Goal: Communication & Community: Answer question/provide support

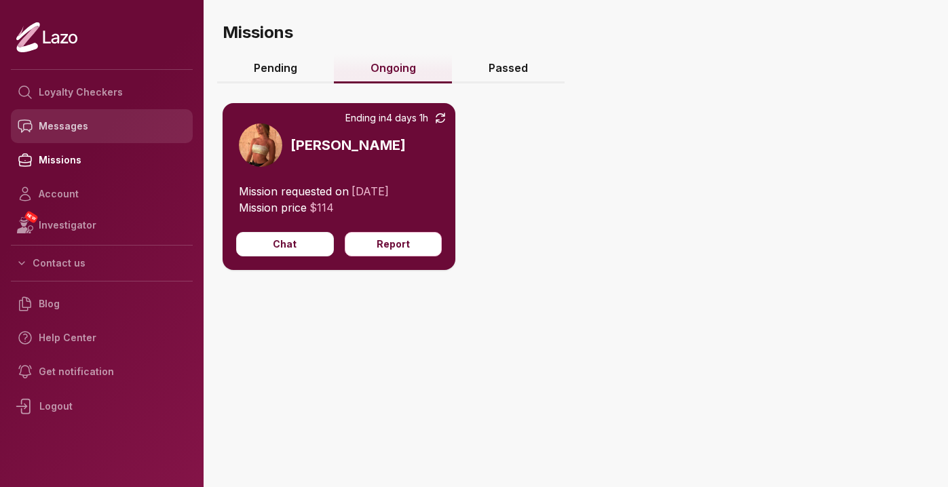
click at [111, 126] on link "Messages" at bounding box center [102, 126] width 182 height 34
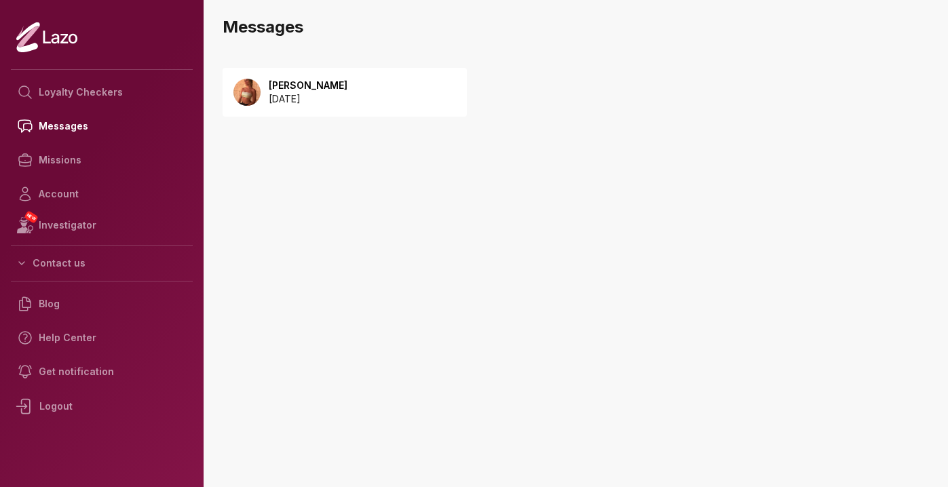
click at [315, 117] on div "Sharon 2025 September 08" at bounding box center [402, 107] width 358 height 106
click at [313, 97] on p "2025 September 08" at bounding box center [308, 99] width 79 height 14
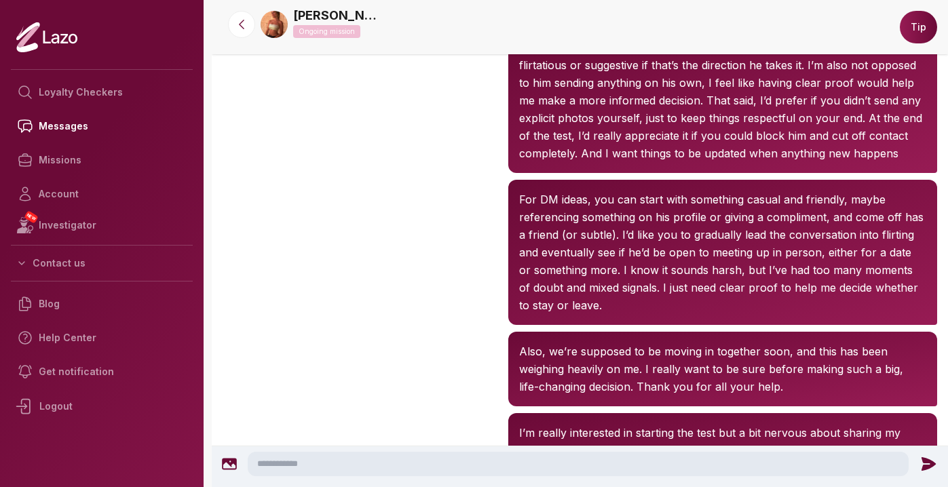
scroll to position [1251, 0]
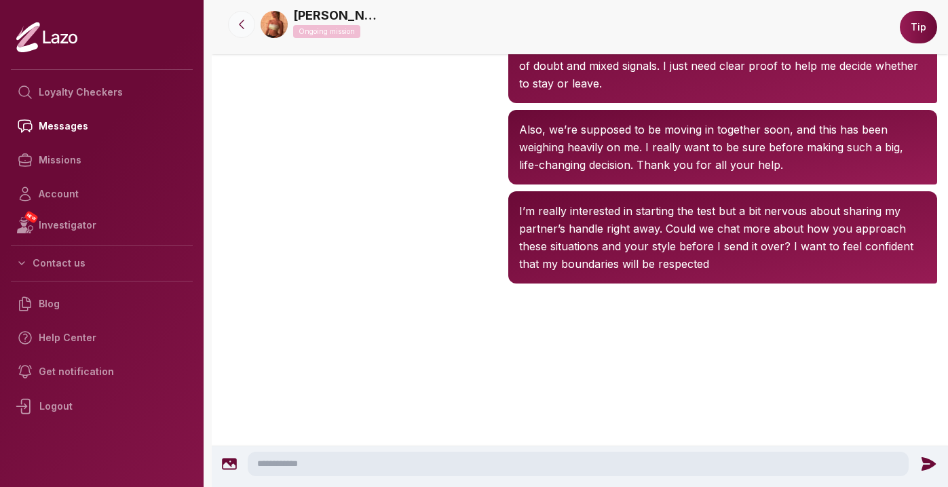
click at [245, 28] on icon at bounding box center [242, 25] width 14 height 14
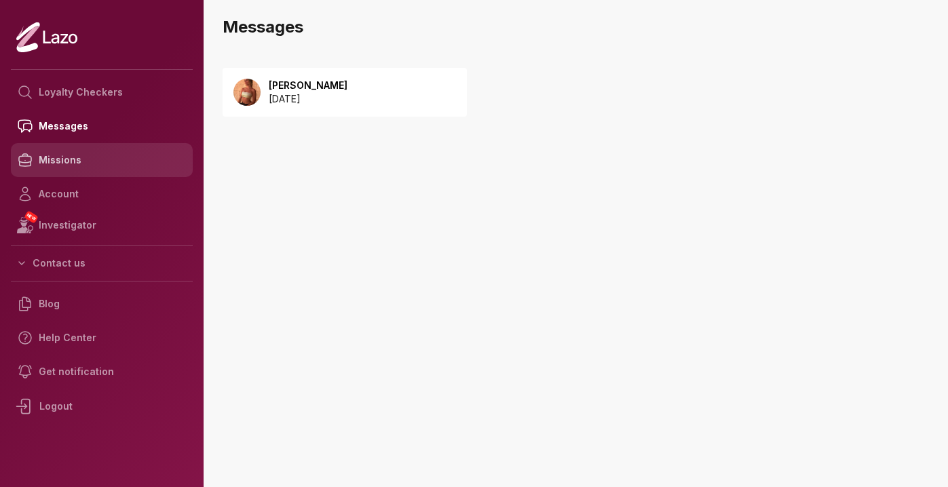
click at [92, 168] on link "Missions" at bounding box center [102, 160] width 182 height 34
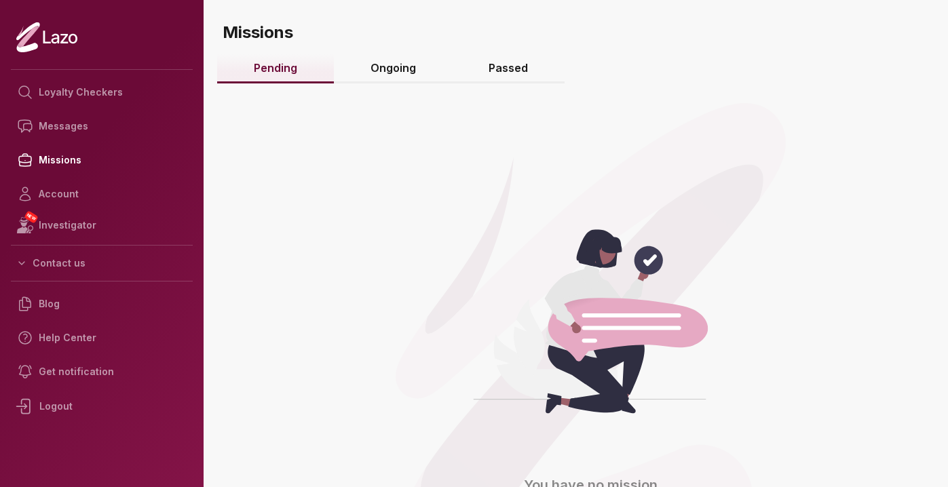
click at [388, 68] on link "Ongoing" at bounding box center [393, 68] width 119 height 29
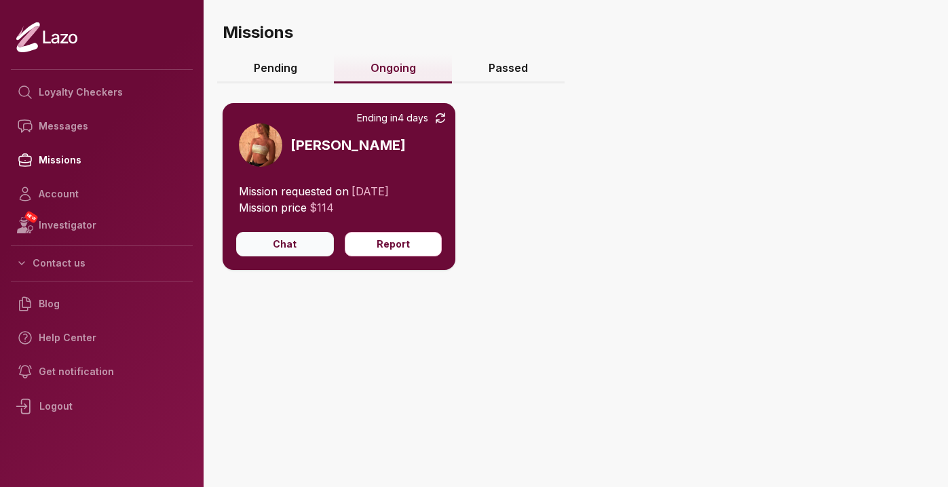
click at [293, 242] on button "Chat" at bounding box center [285, 244] width 98 height 24
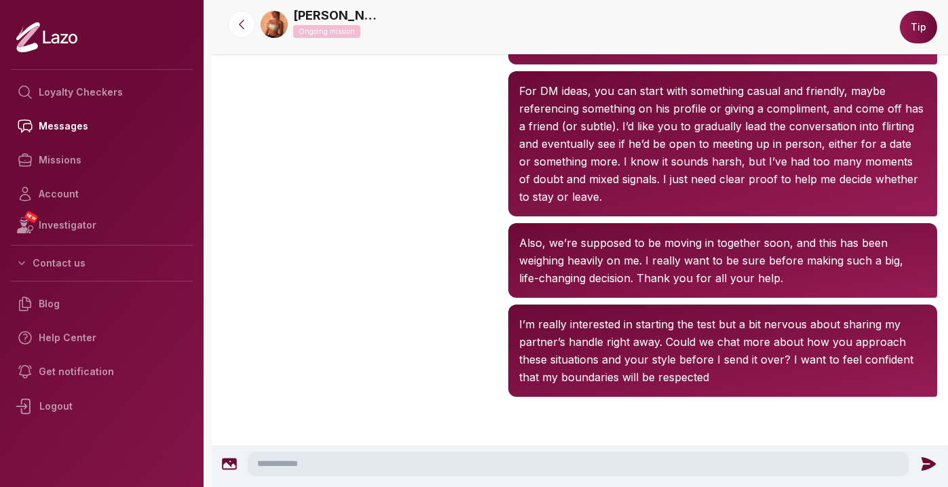
scroll to position [1107, 0]
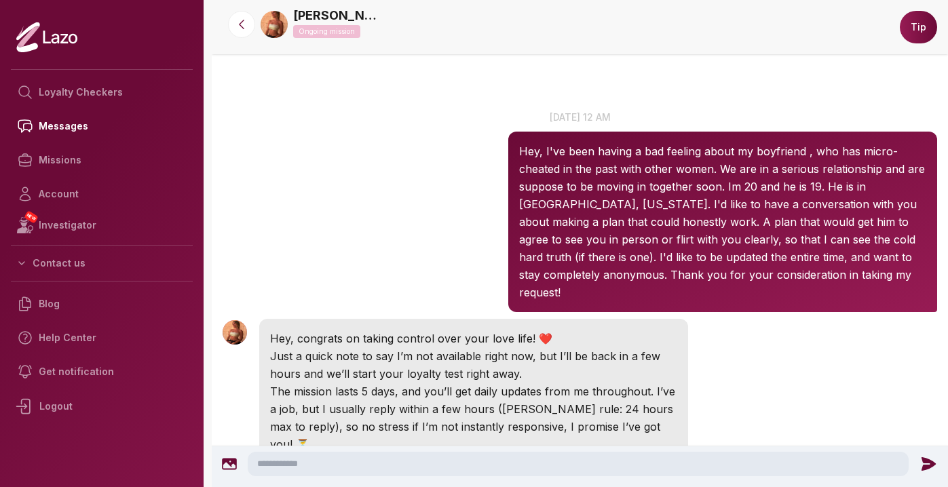
scroll to position [15, 0]
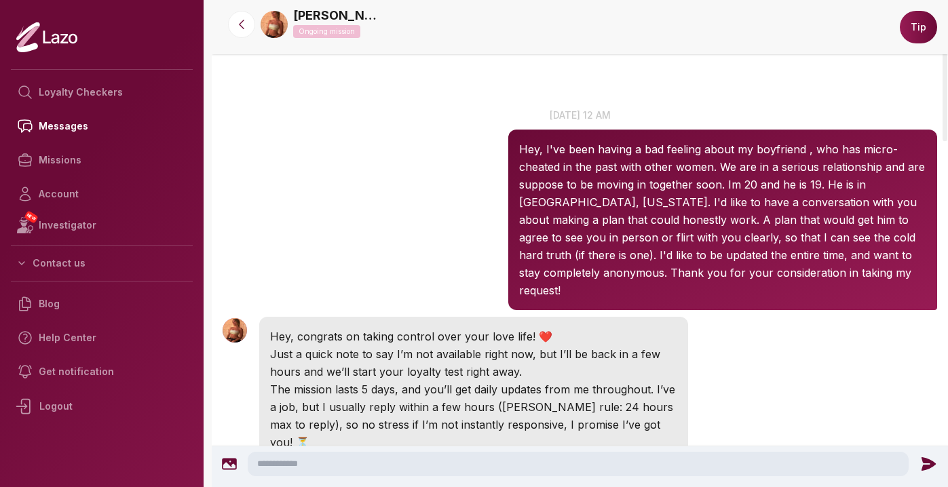
click at [331, 200] on div "Sharon 12:47 AM 8 Sep at 12 am Hey, I've been having a bad feeling about my boy…" at bounding box center [580, 209] width 737 height 209
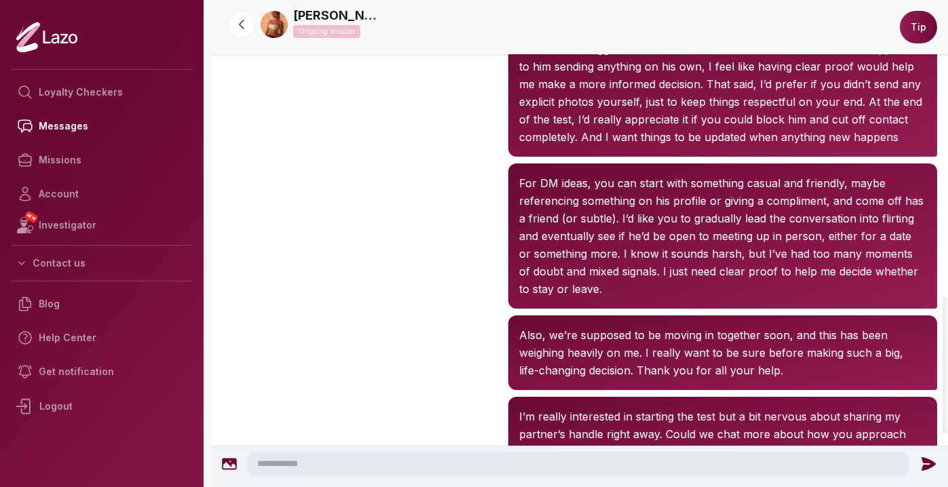
scroll to position [1107, 0]
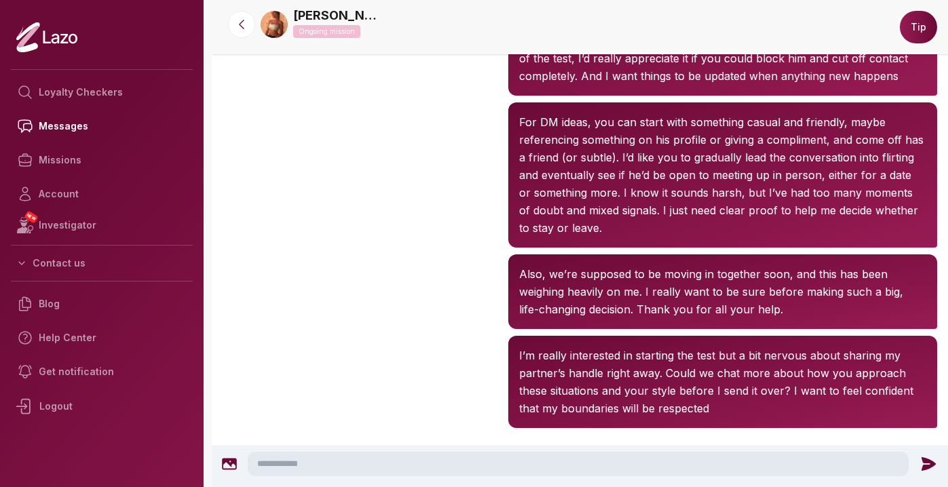
click at [19, 45] on icon at bounding box center [28, 36] width 21 height 21
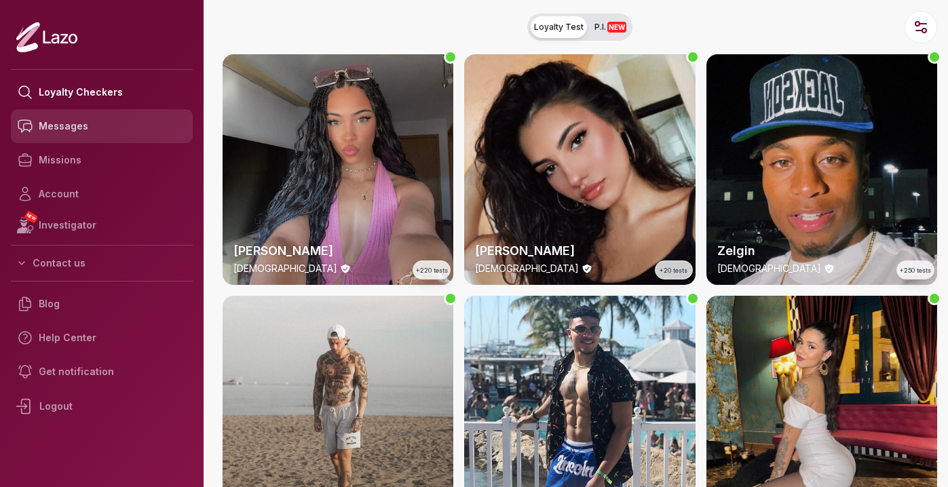
click at [99, 126] on link "Messages" at bounding box center [102, 126] width 182 height 34
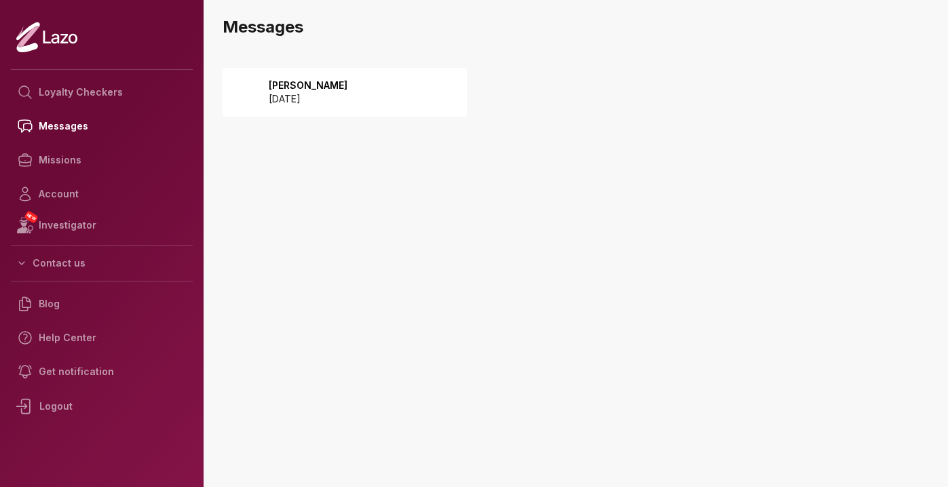
click at [258, 86] on span at bounding box center [247, 92] width 27 height 27
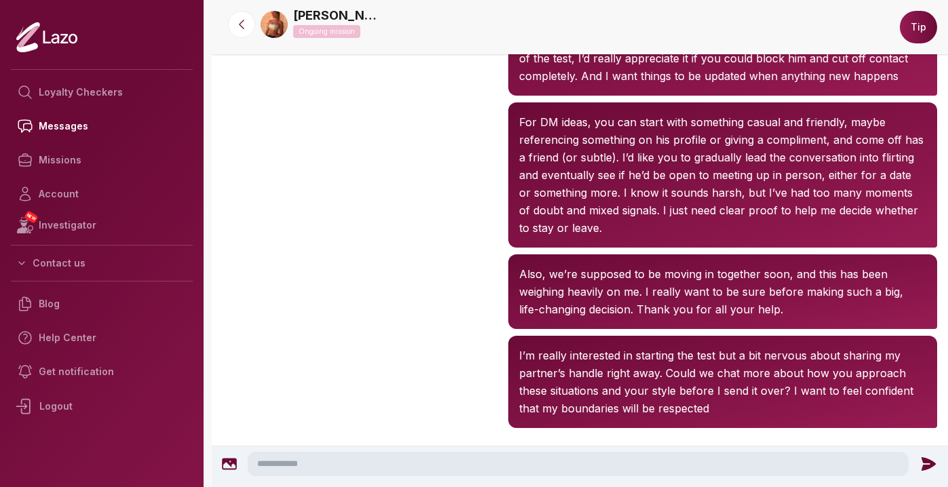
scroll to position [1107, 0]
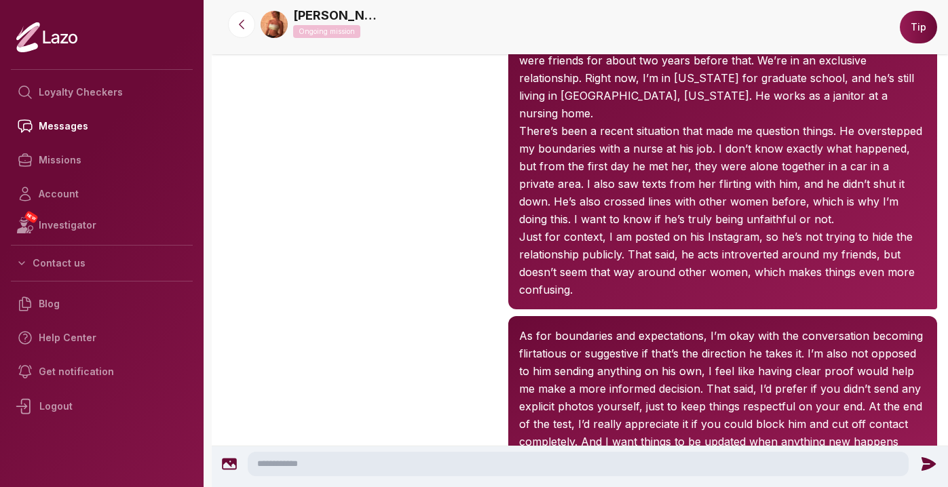
scroll to position [1251, 0]
